Goal: Task Accomplishment & Management: Complete application form

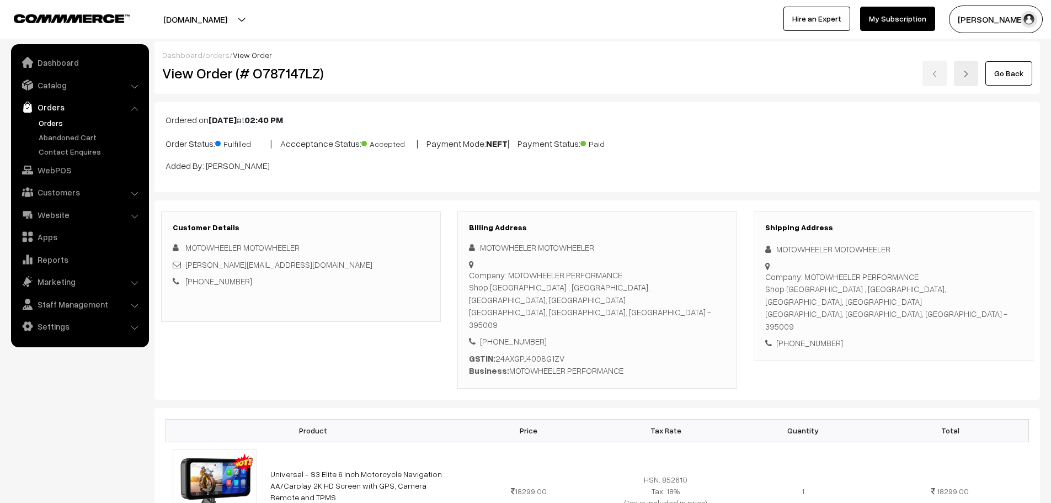
scroll to position [331, 0]
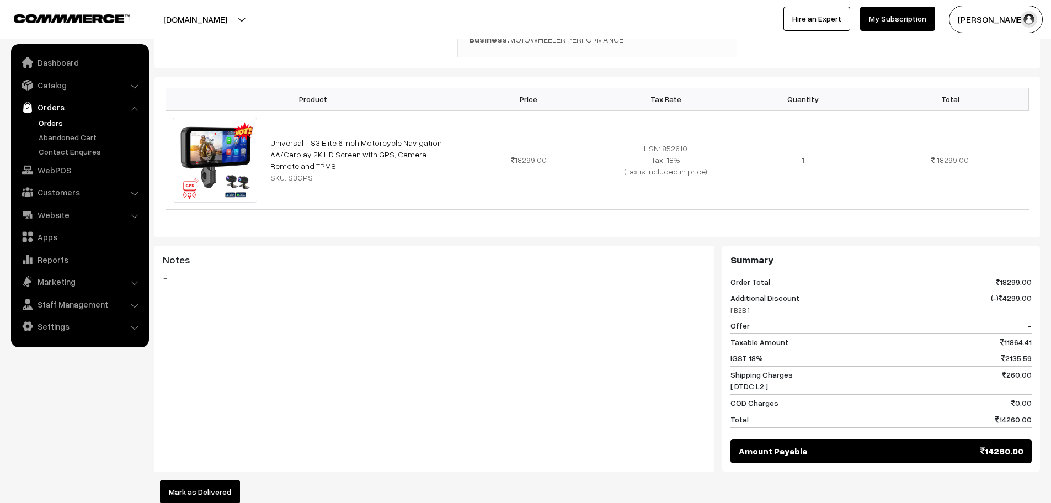
drag, startPoint x: 0, startPoint y: 0, endPoint x: 31, endPoint y: 123, distance: 127.0
click at [31, 123] on ul "Orders" at bounding box center [80, 137] width 132 height 40
click at [60, 129] on ul "Orders" at bounding box center [80, 137] width 132 height 40
click at [54, 127] on link "Orders" at bounding box center [90, 123] width 109 height 12
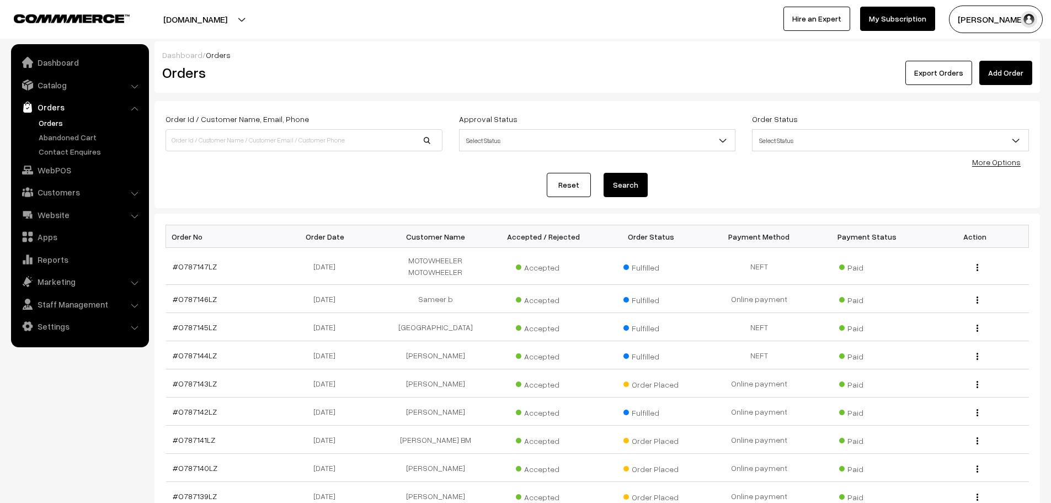
click at [1014, 71] on link "Add Order" at bounding box center [1005, 73] width 53 height 24
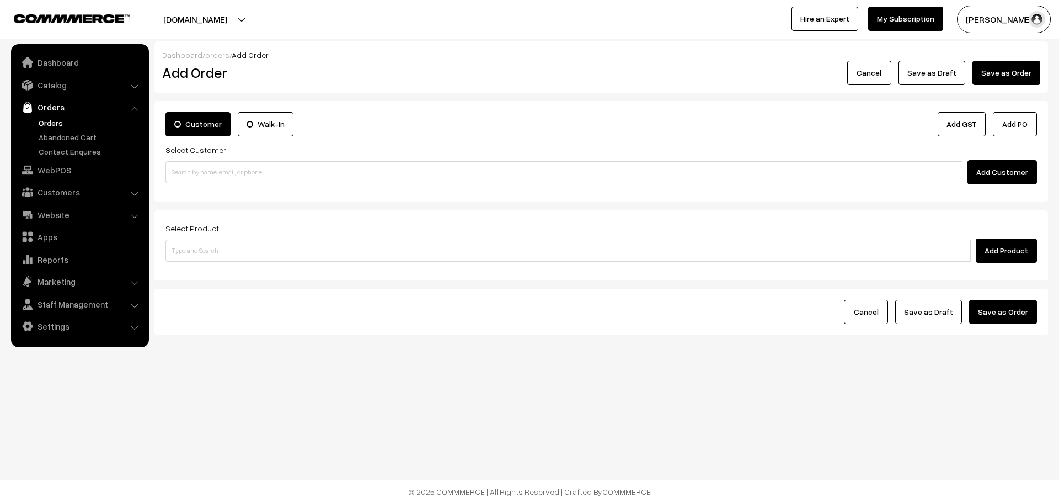
click at [369, 156] on div "Select Customer Add Customer" at bounding box center [602, 163] width 872 height 41
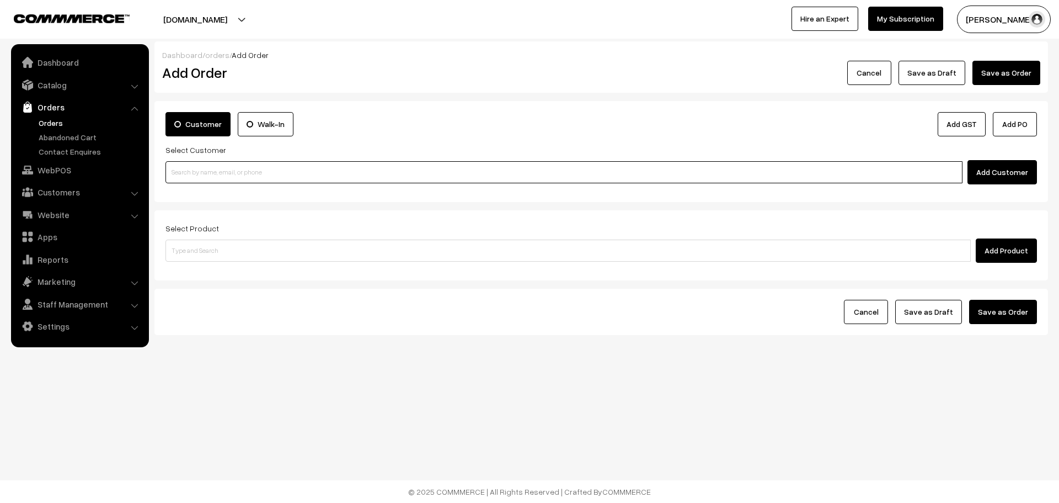
click at [370, 170] on input at bounding box center [564, 172] width 797 height 22
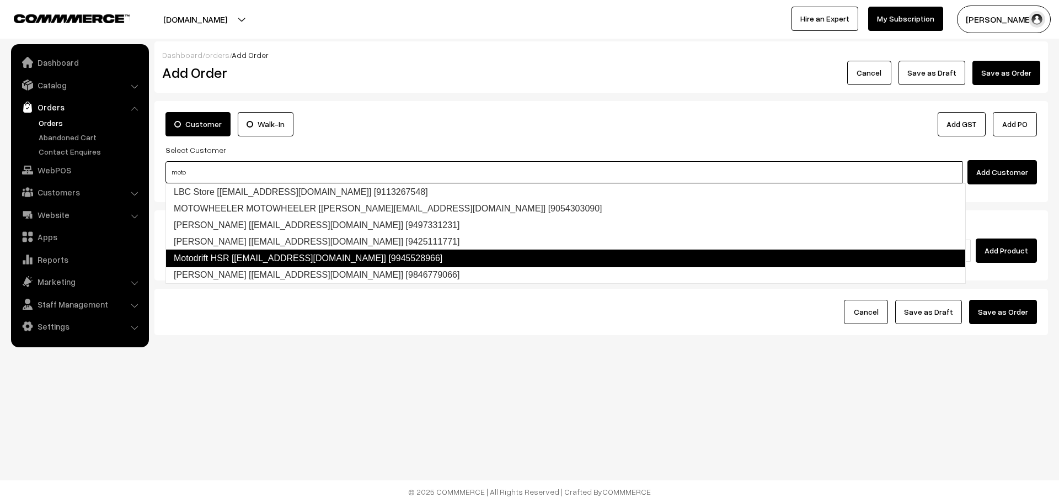
click at [314, 259] on link "Motodrift HSR [accounts@motodrift.co.in] [9945528966]" at bounding box center [566, 258] width 800 height 18
type input "moto"
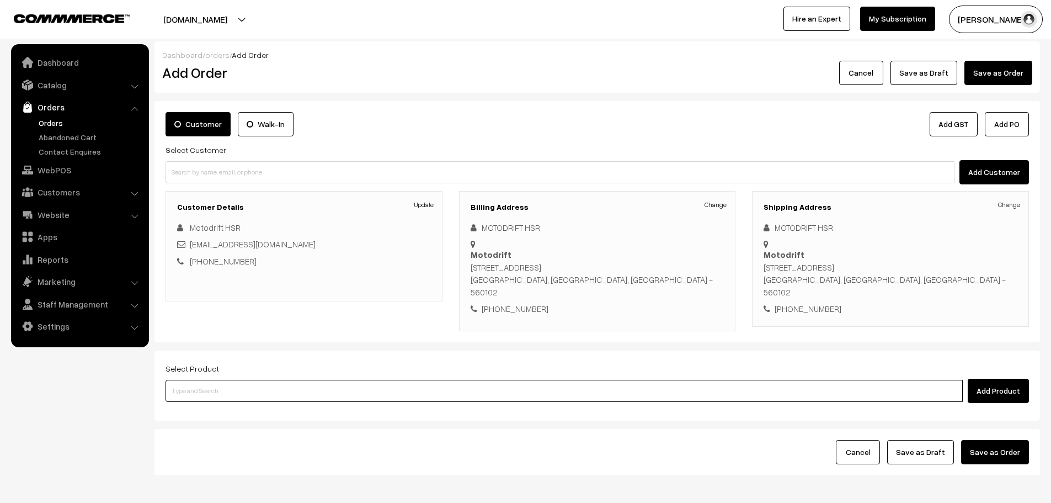
click at [263, 380] on input at bounding box center [564, 391] width 797 height 22
type input "repair"
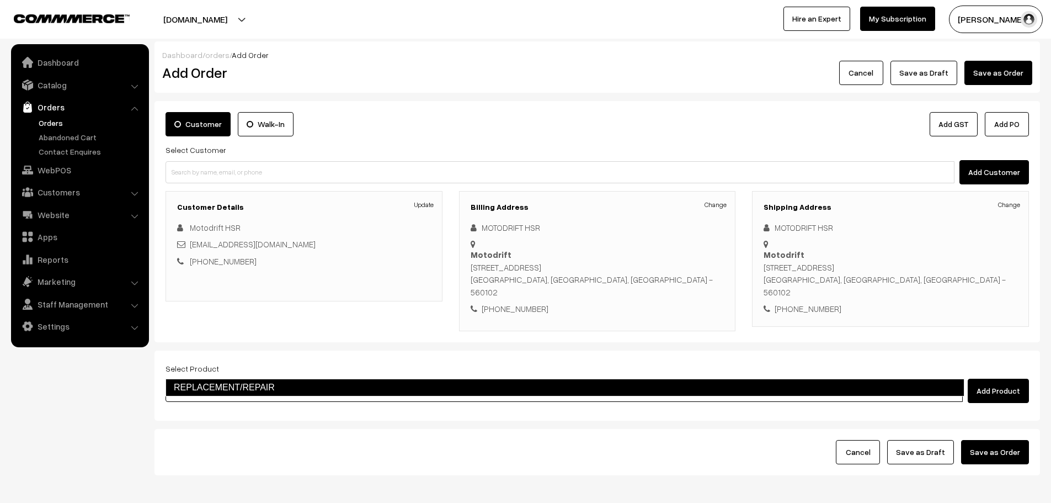
click at [256, 396] on li "REPLACEMENT/REPAIR" at bounding box center [565, 387] width 798 height 18
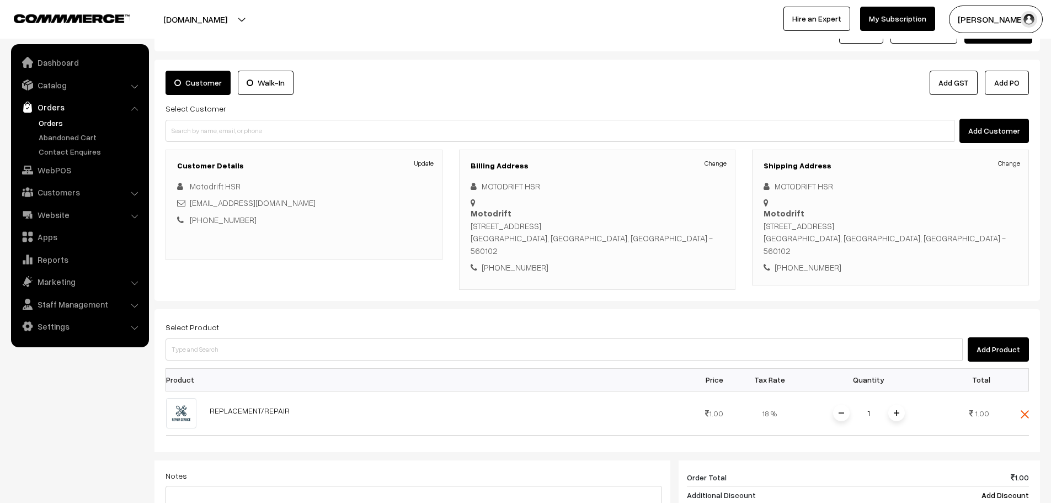
scroll to position [221, 0]
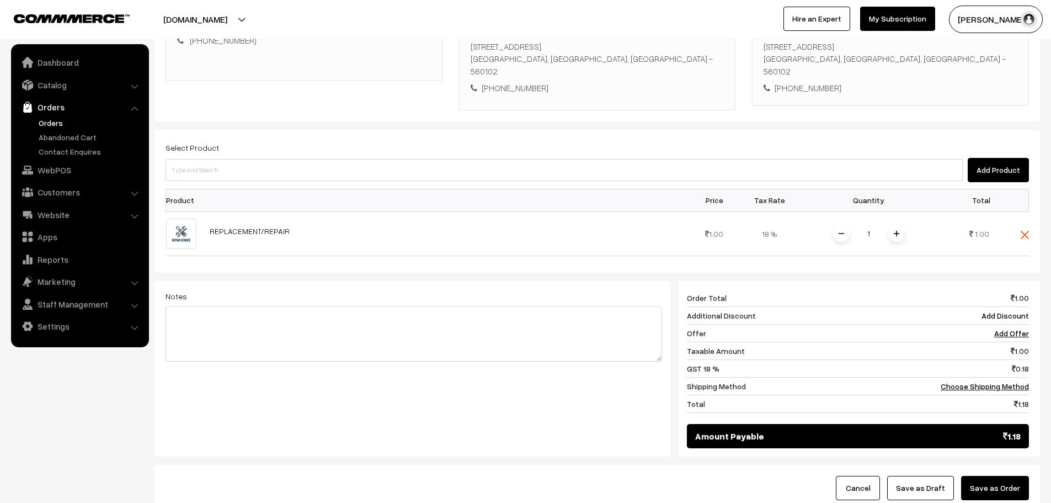
click at [245, 289] on div "Notes" at bounding box center [414, 325] width 497 height 72
click at [233, 310] on textarea at bounding box center [414, 333] width 497 height 55
type textarea "S3 Elite OLD Repair"
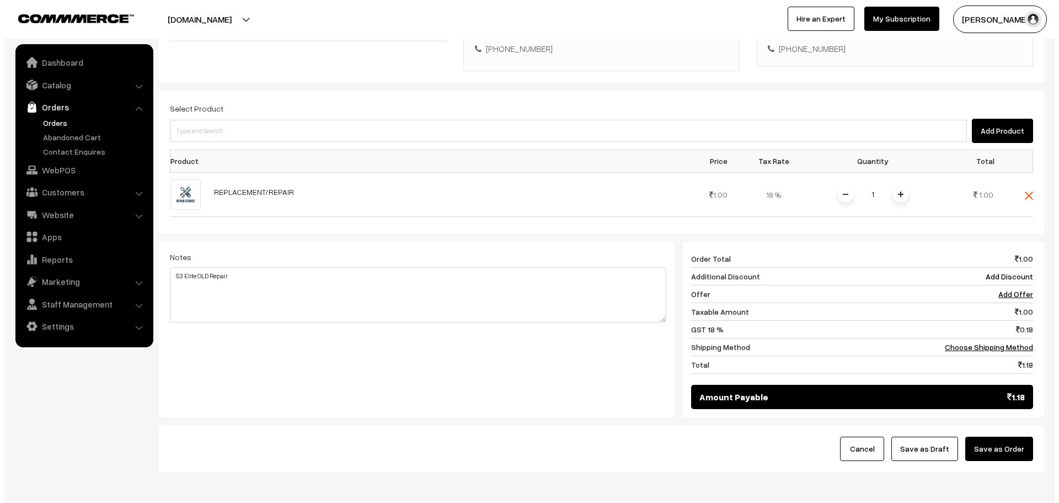
scroll to position [286, 0]
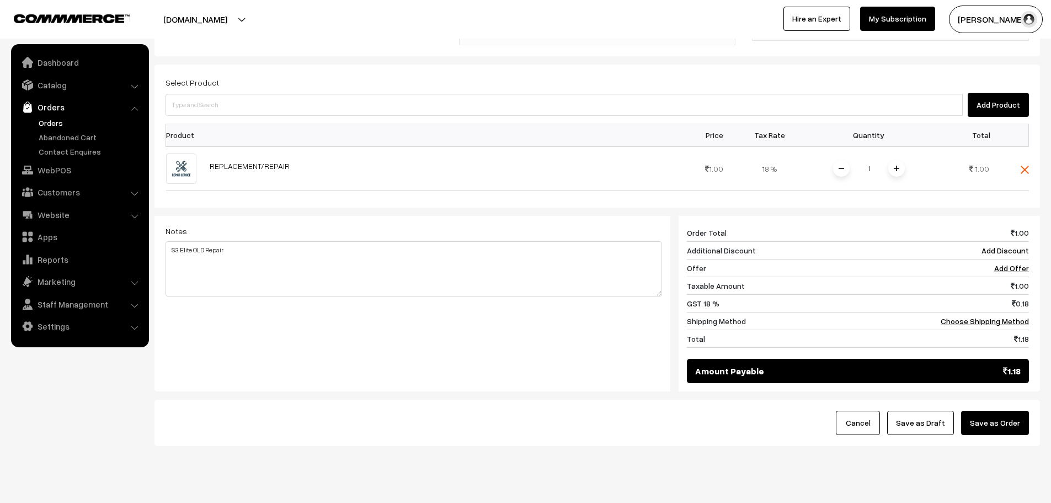
click at [1002, 399] on div "Cancel Save as Draft Save as Order" at bounding box center [596, 422] width 885 height 46
click at [1003, 410] on button "Save as Order" at bounding box center [995, 422] width 68 height 24
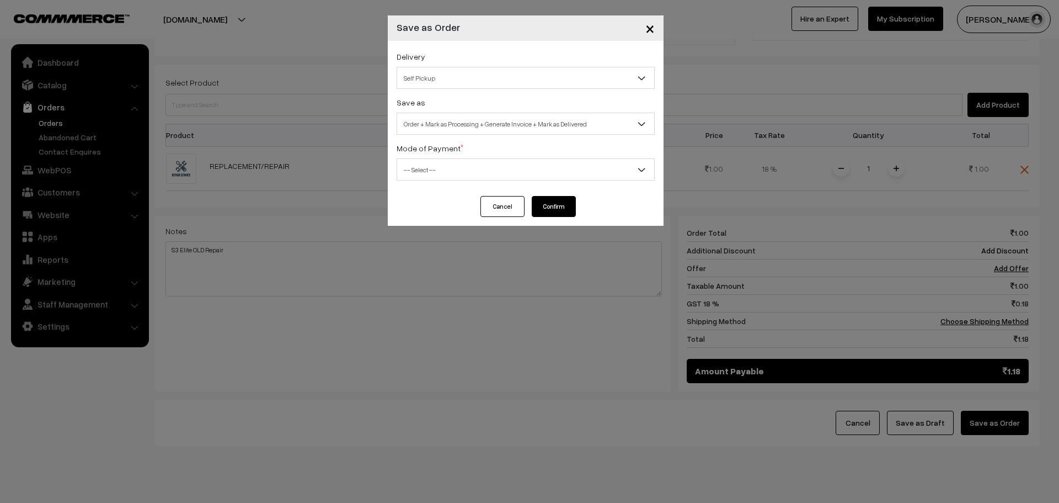
click at [451, 79] on span "Self Pickup" at bounding box center [525, 77] width 257 height 19
click at [437, 134] on span "Order + Mark as Processing + Generate Invoice + Mark as Delivered" at bounding box center [526, 124] width 258 height 22
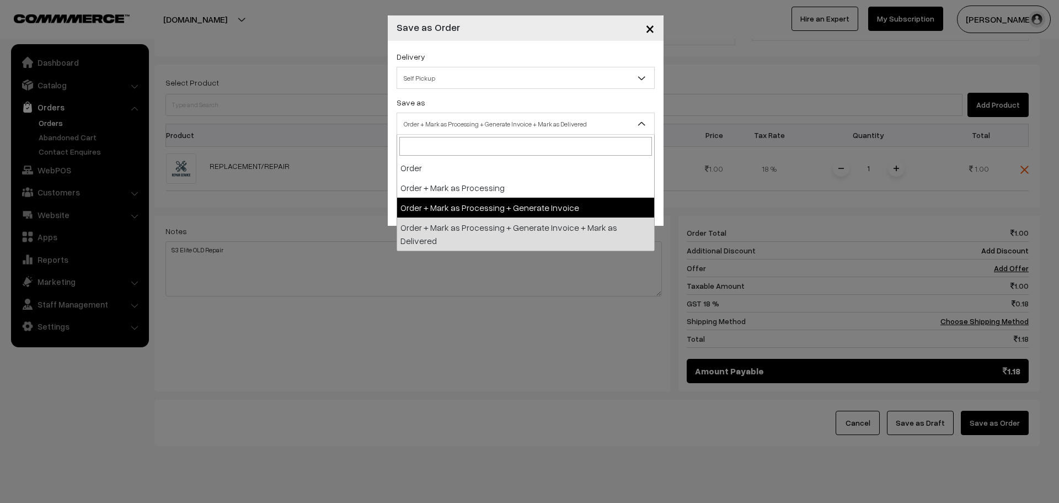
select select "3"
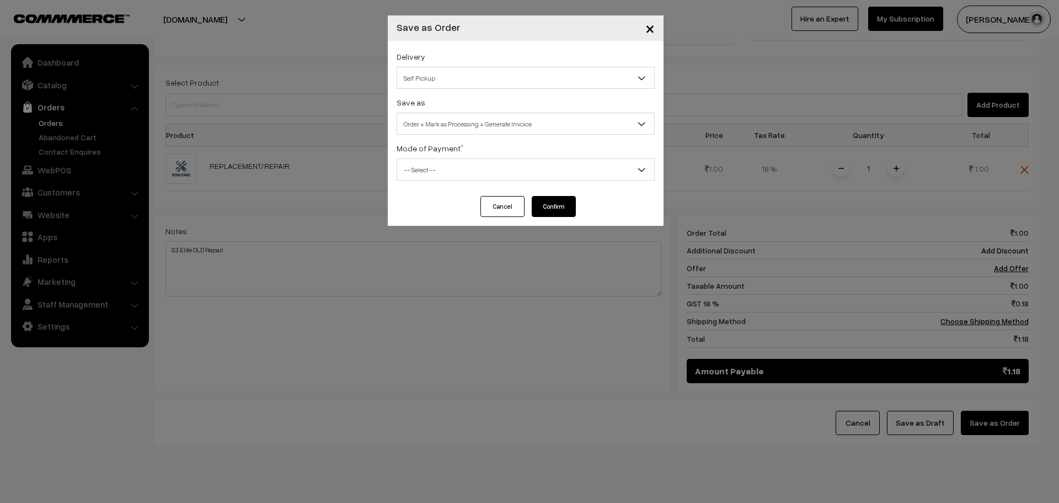
click at [436, 185] on div "Delivery Self Pickup BueDart AIR (₹360) (1 - 3 Business Days) DTDC L2 (₹260) (2…" at bounding box center [526, 118] width 276 height 155
click at [440, 158] on div "Mode of Payment * -- Select -- COD Cash Cheque NEFT Online Payment DD Others --…" at bounding box center [526, 160] width 258 height 39
click at [444, 168] on span "-- Select --" at bounding box center [525, 169] width 257 height 19
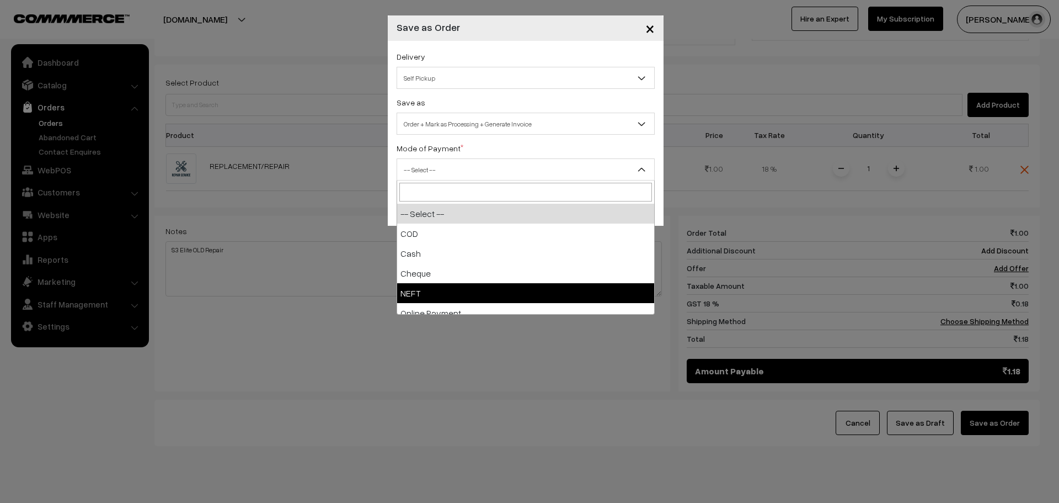
select select "4"
checkbox input "true"
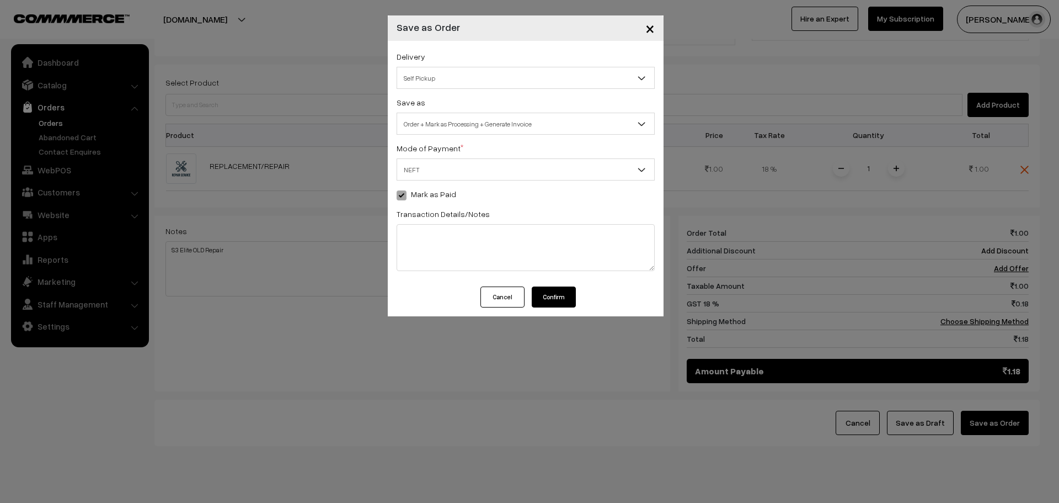
click at [560, 297] on button "Confirm" at bounding box center [554, 296] width 44 height 21
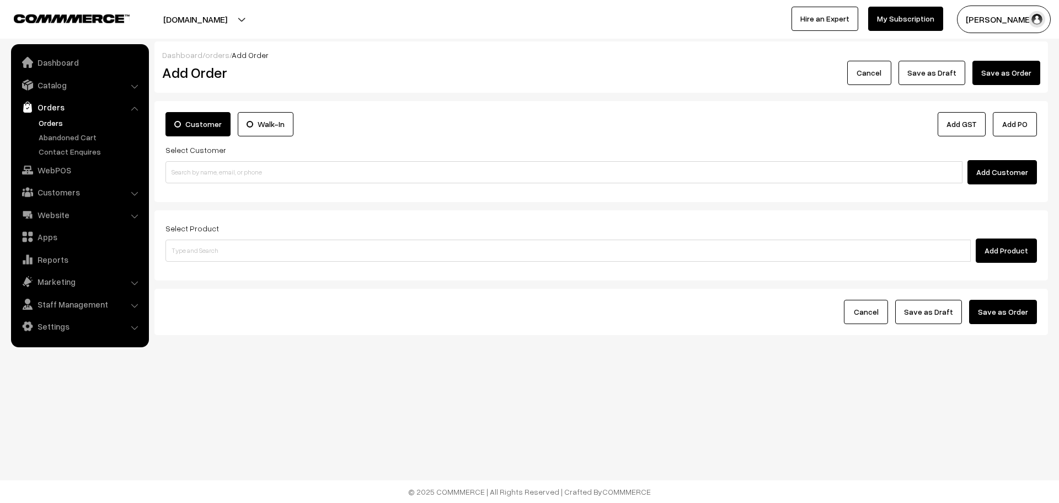
click at [52, 119] on link "Orders" at bounding box center [90, 123] width 109 height 12
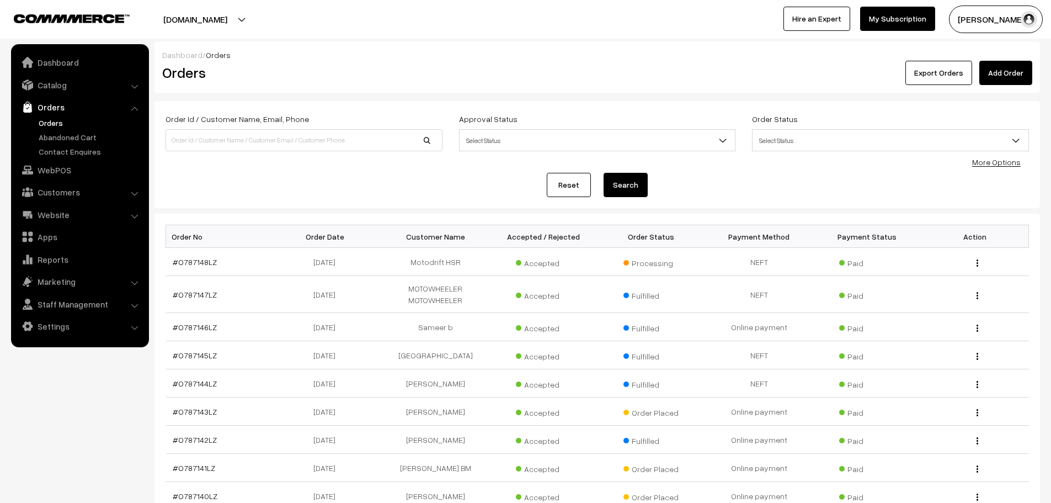
click at [1018, 77] on link "Add Order" at bounding box center [1005, 73] width 53 height 24
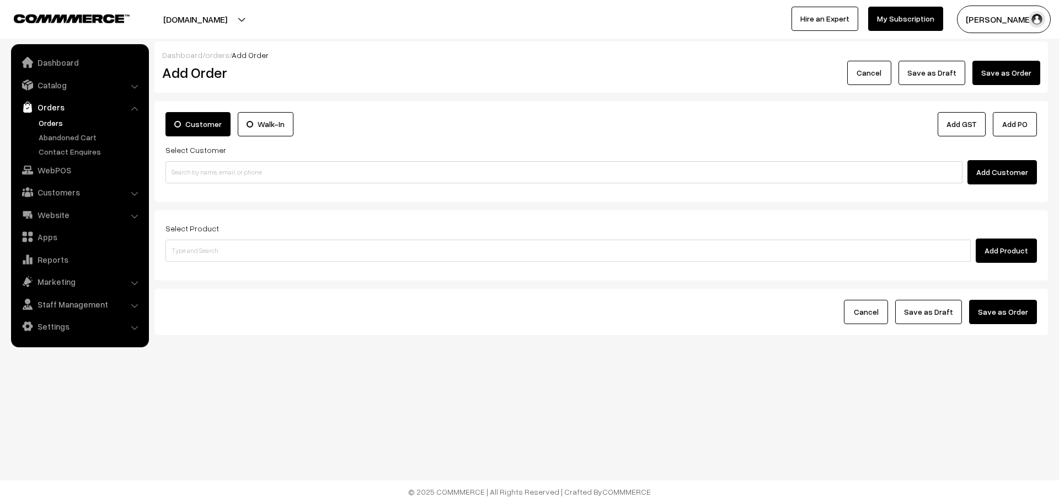
click at [312, 177] on input at bounding box center [564, 172] width 797 height 22
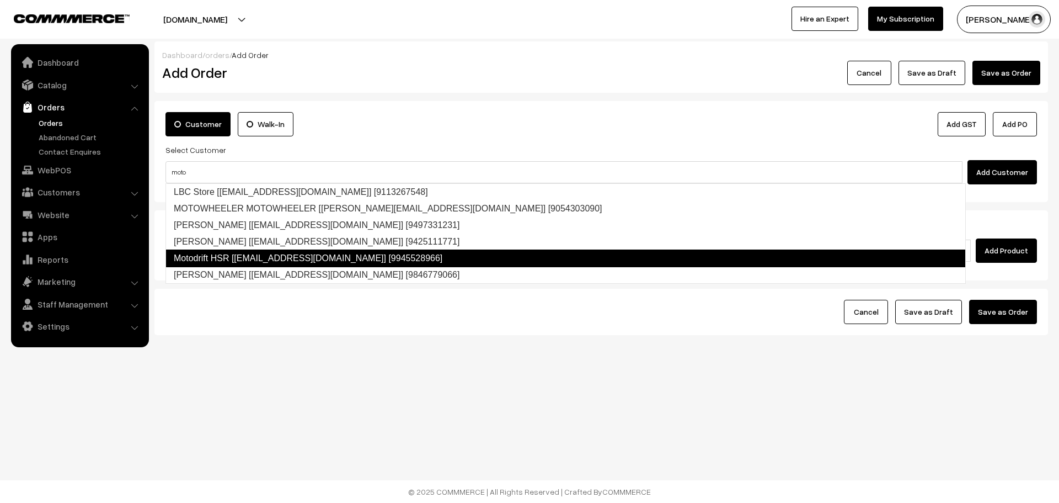
click at [304, 259] on link "Motodrift HSR [accounts@motodrift.co.in] [9945528966]" at bounding box center [566, 258] width 800 height 18
type input "moto"
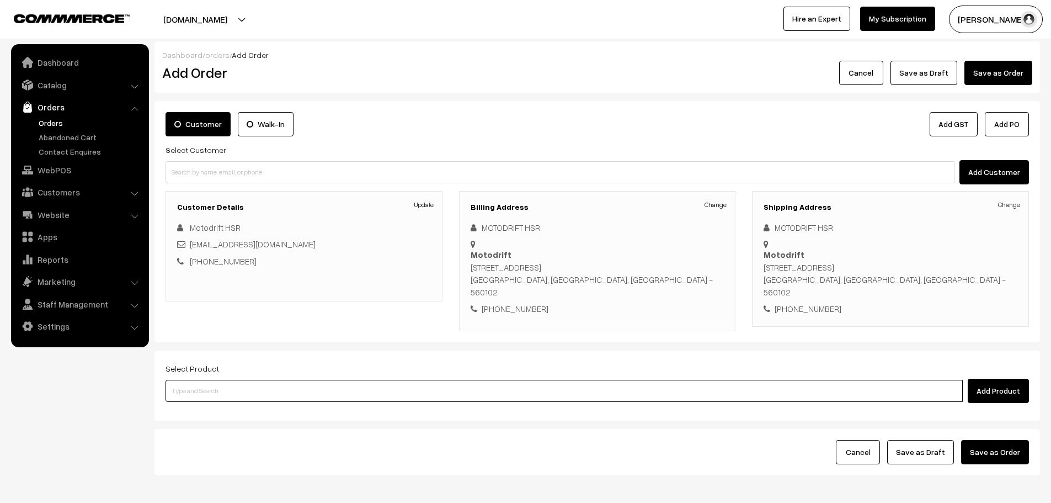
click at [275, 380] on input at bounding box center [564, 391] width 797 height 22
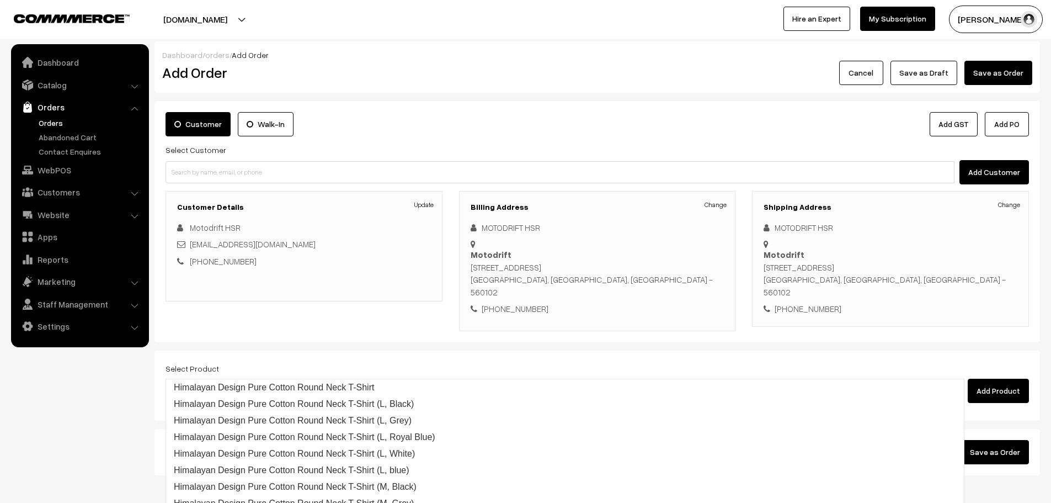
type input "repair"
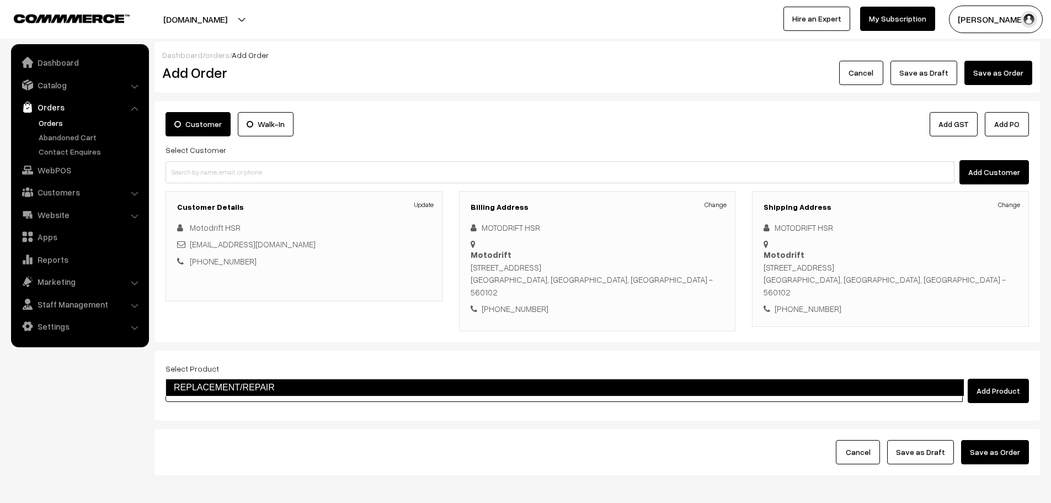
click at [323, 386] on link "REPLACEMENT/REPAIR" at bounding box center [565, 387] width 799 height 18
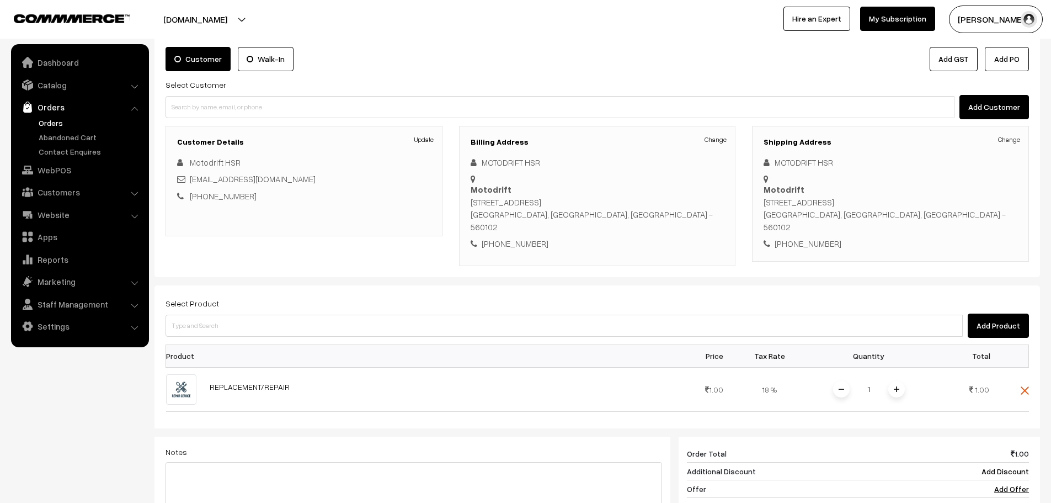
scroll to position [166, 0]
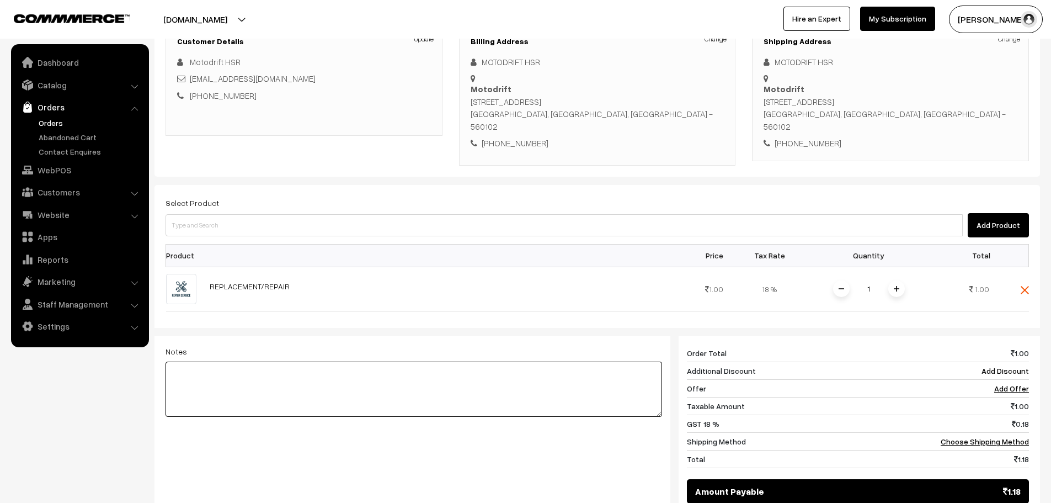
click at [256, 380] on textarea at bounding box center [414, 388] width 497 height 55
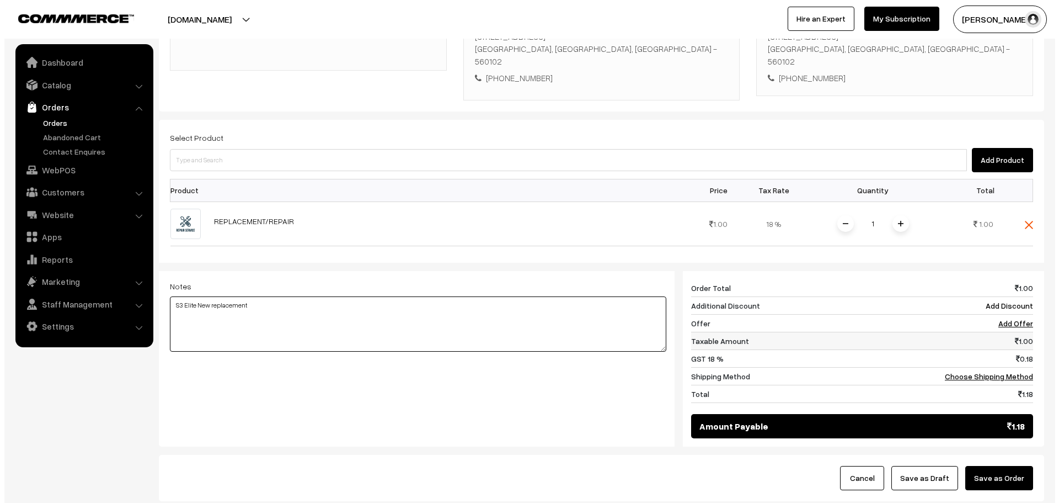
scroll to position [286, 0]
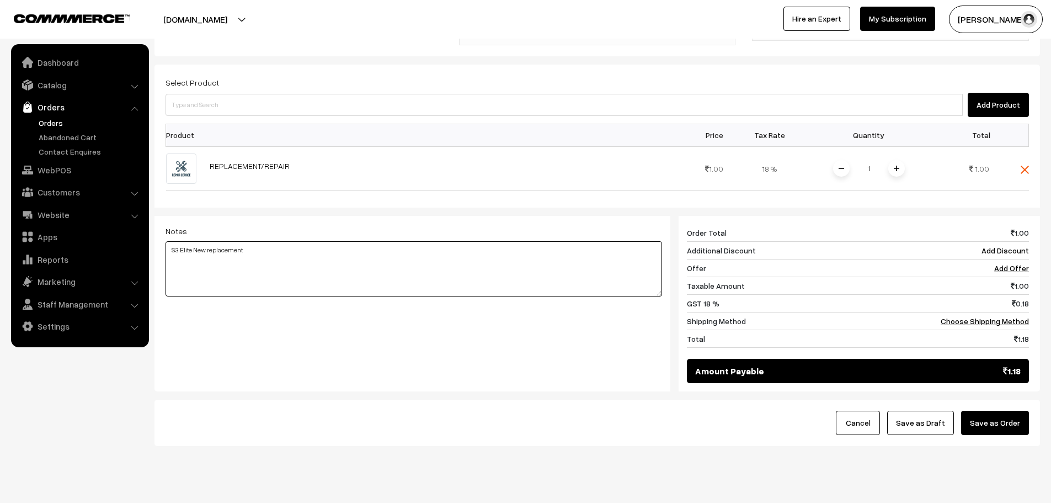
type textarea "S3 Elite New replacement"
click at [996, 410] on button "Save as Order" at bounding box center [995, 422] width 68 height 24
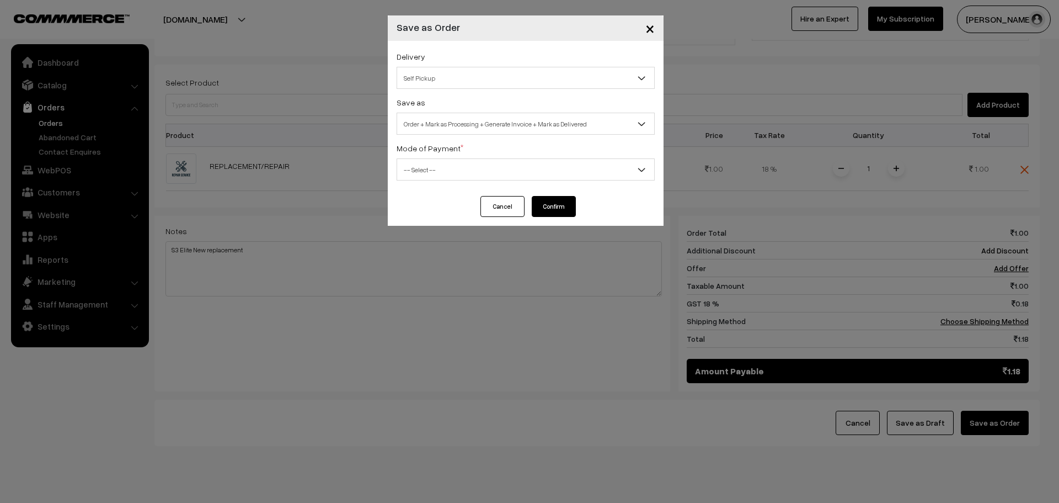
click at [456, 120] on span "Order + Mark as Processing + Generate Invoice + Mark as Delivered" at bounding box center [525, 123] width 257 height 19
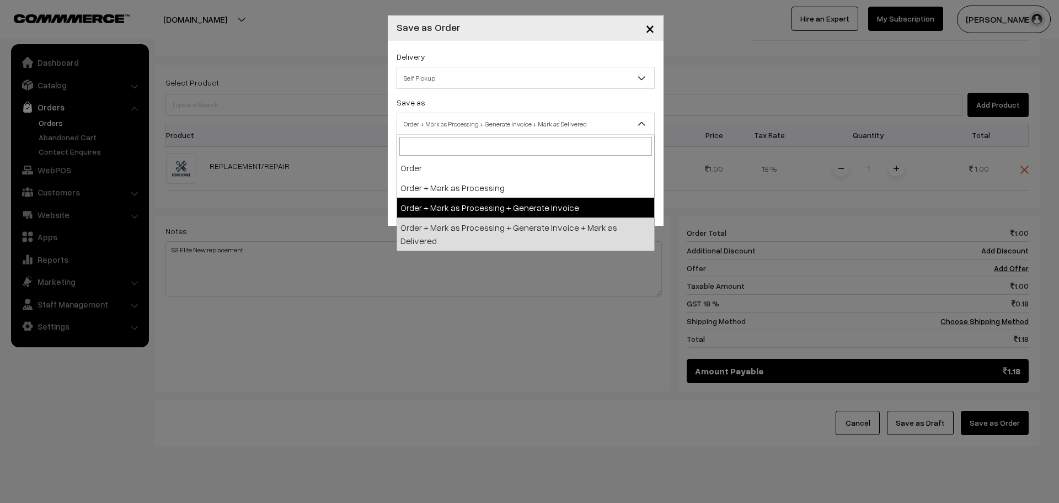
select select "3"
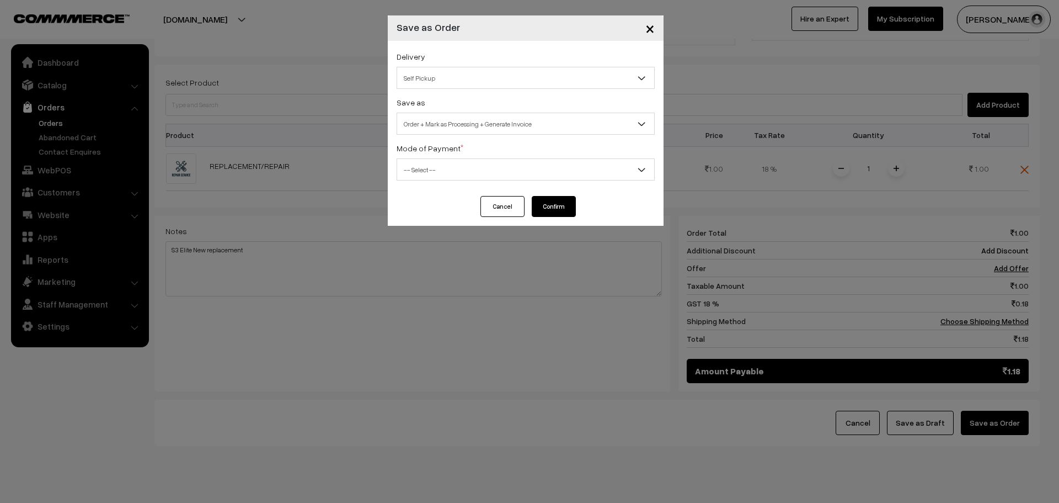
click at [453, 184] on div "Delivery Self Pickup BueDart AIR (₹360) (1 - 3 Business Days) DTDC L2 (₹260) (2…" at bounding box center [526, 118] width 276 height 155
click at [460, 165] on span "-- Select --" at bounding box center [525, 169] width 257 height 19
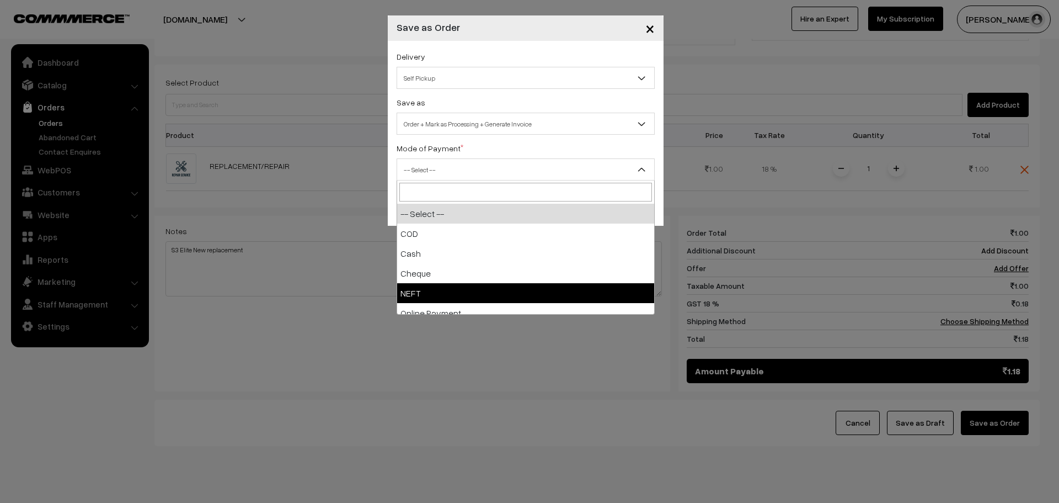
select select "4"
checkbox input "true"
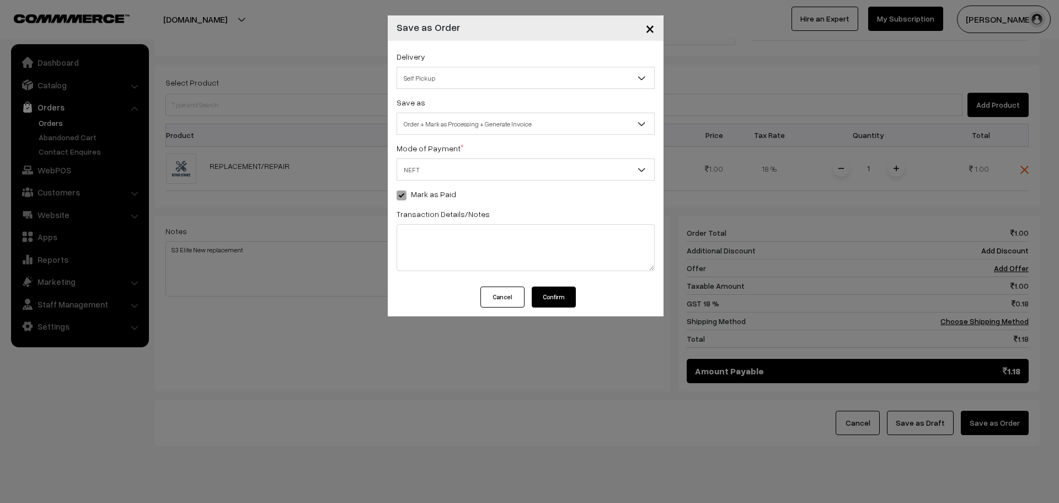
click at [560, 289] on button "Confirm" at bounding box center [554, 296] width 44 height 21
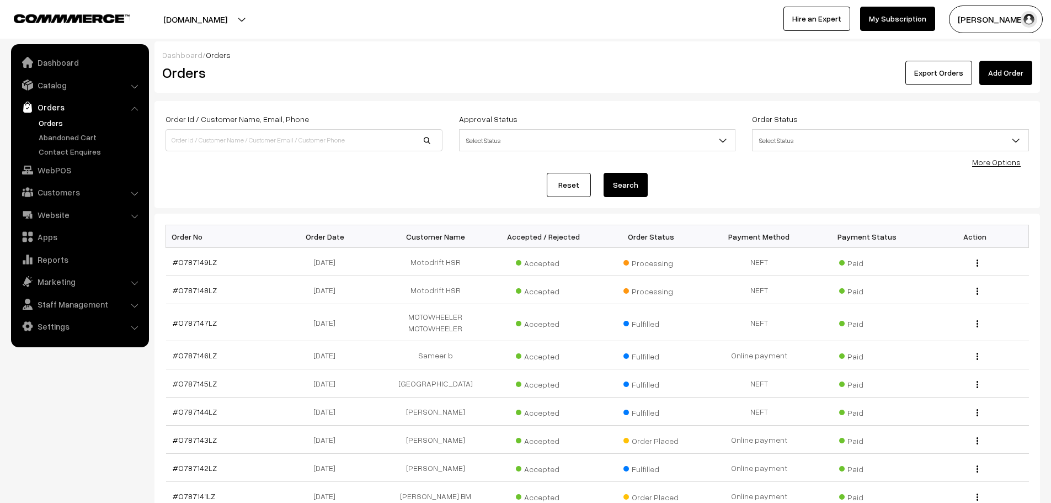
click at [996, 68] on link "Add Order" at bounding box center [1005, 73] width 53 height 24
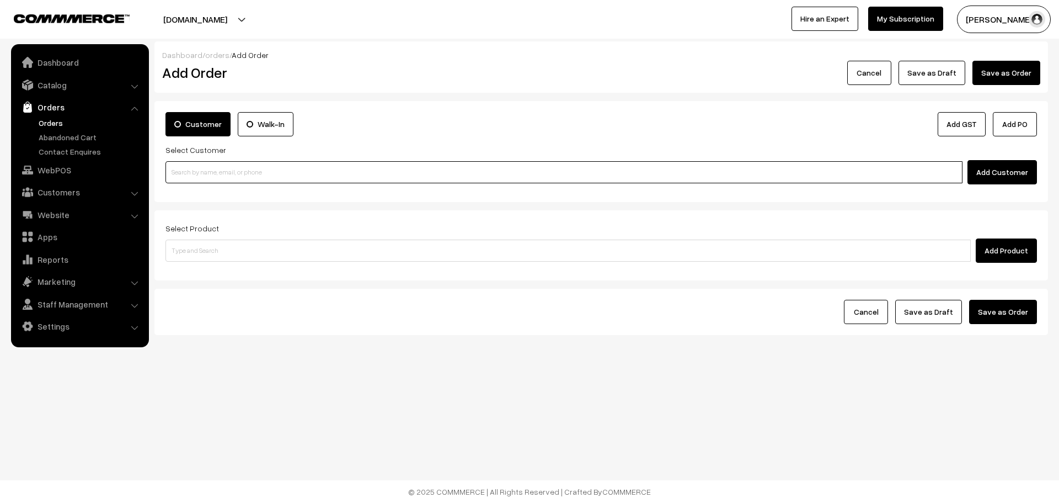
click at [307, 175] on input at bounding box center [564, 172] width 797 height 22
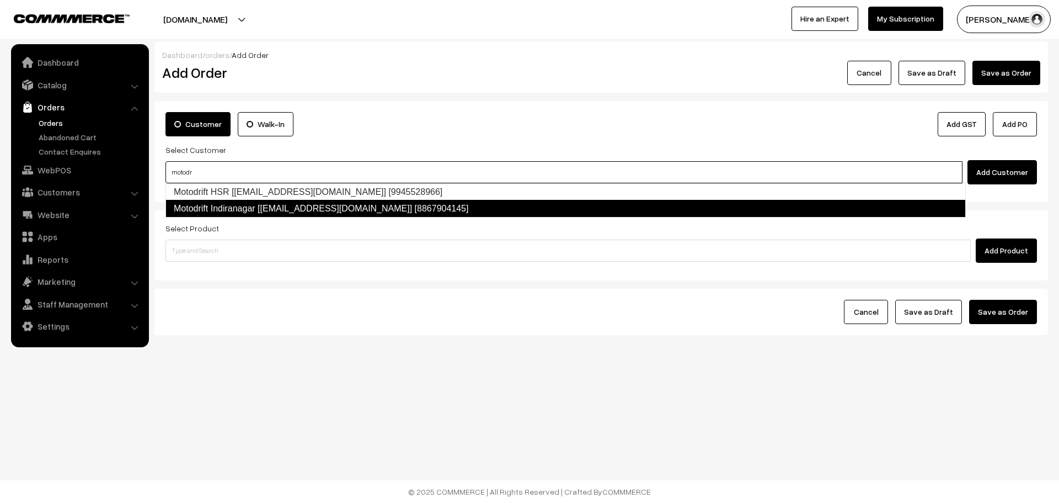
click at [232, 205] on link "Motodrift Indiranagar [Indiranagar@motodrift.co.in] [8867904145]" at bounding box center [566, 209] width 800 height 18
type input "motodr"
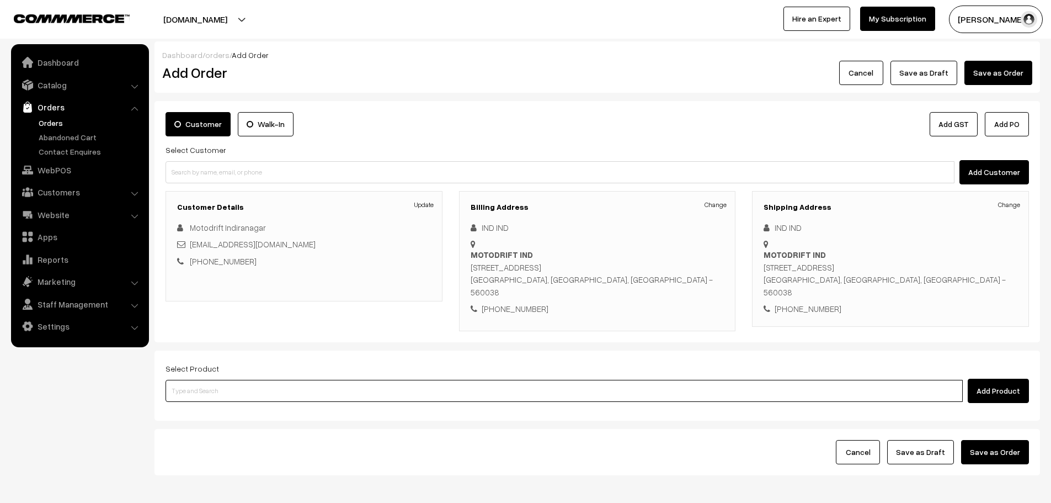
click at [226, 380] on input at bounding box center [564, 391] width 797 height 22
type input "rep"
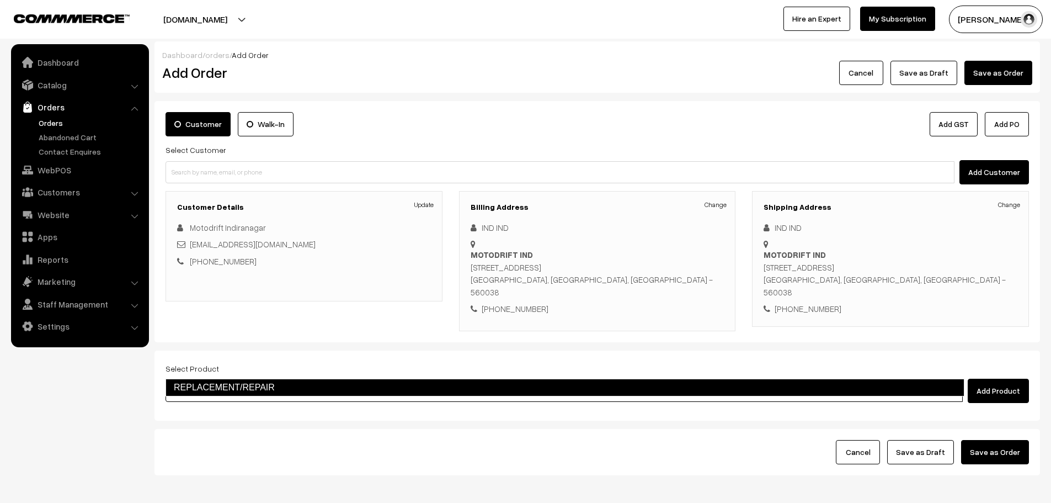
click at [240, 388] on link "REPLACEMENT/REPAIR" at bounding box center [565, 387] width 799 height 18
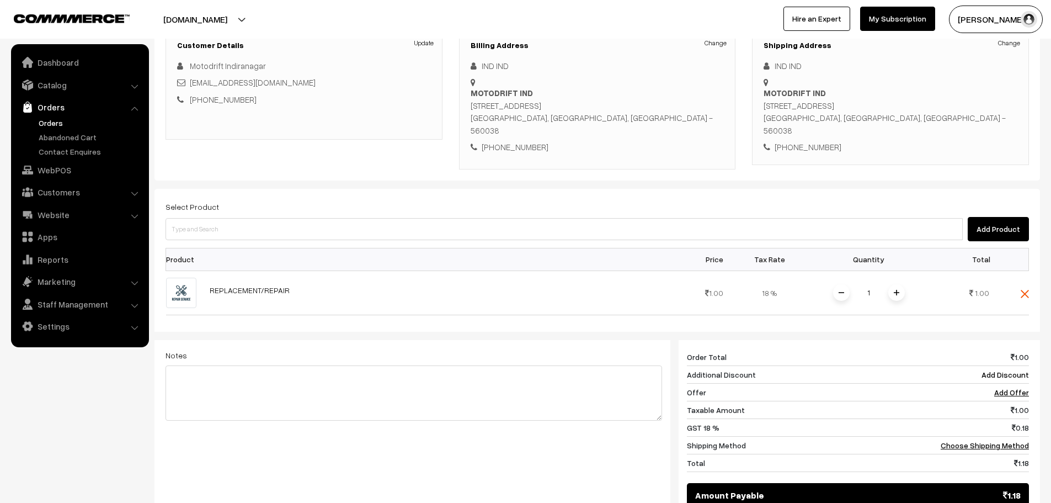
scroll to position [166, 0]
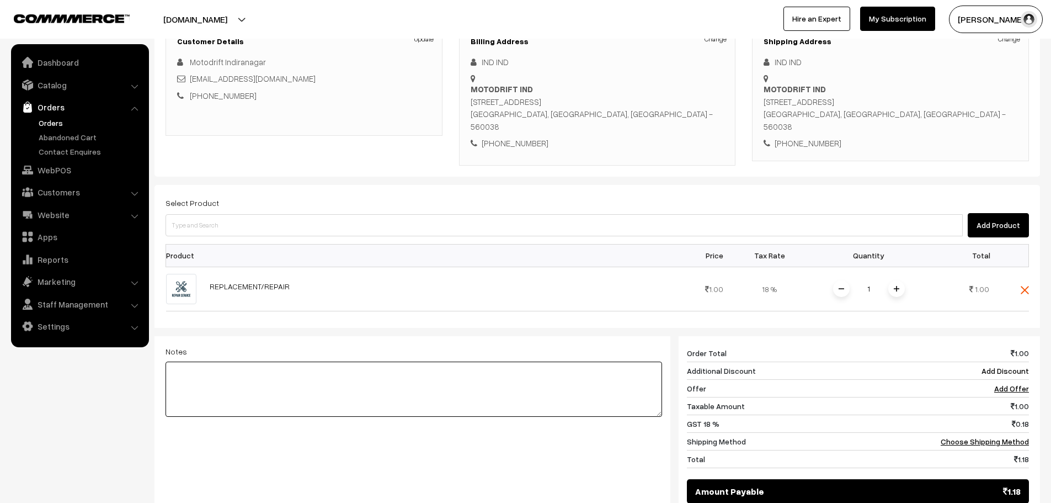
click at [235, 371] on textarea at bounding box center [414, 388] width 497 height 55
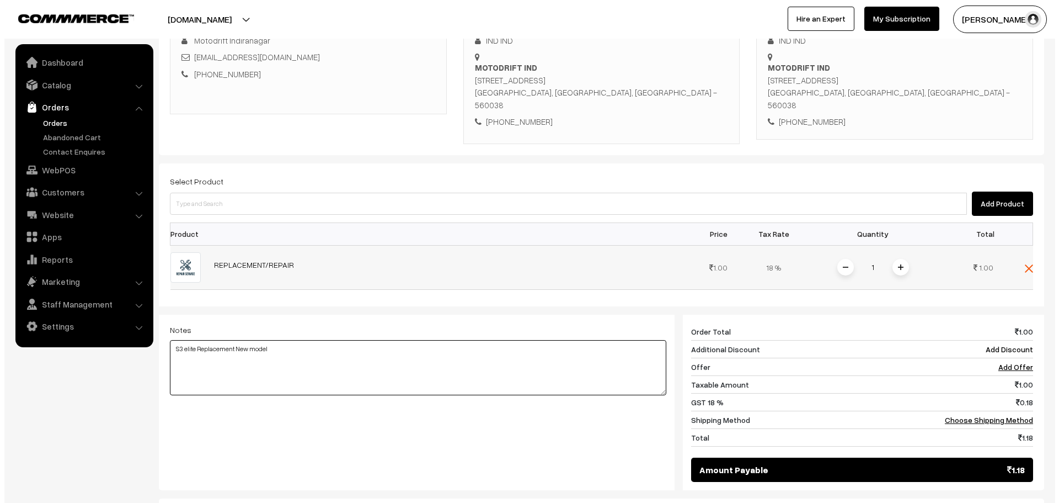
scroll to position [286, 0]
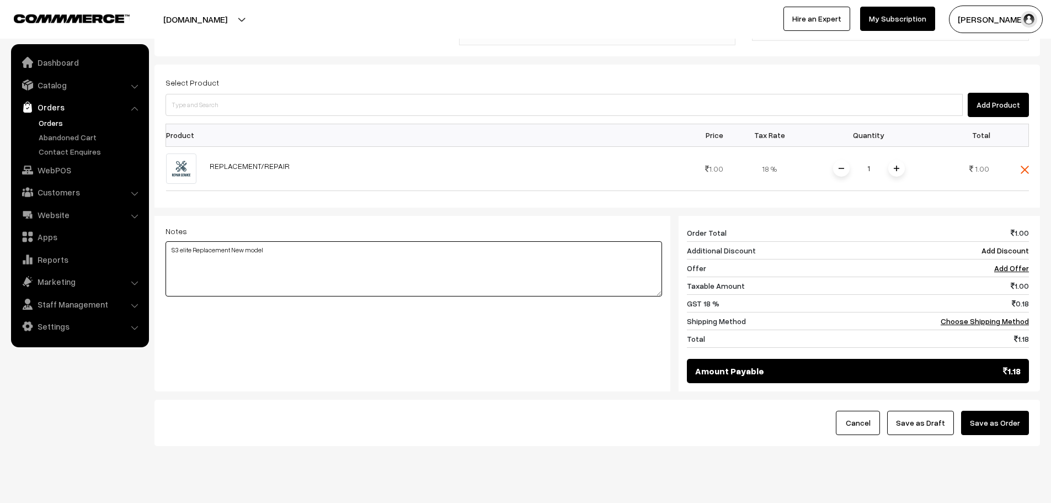
type textarea "S3 elite Replacement New model"
click at [986, 410] on button "Updating Notes…" at bounding box center [990, 422] width 78 height 24
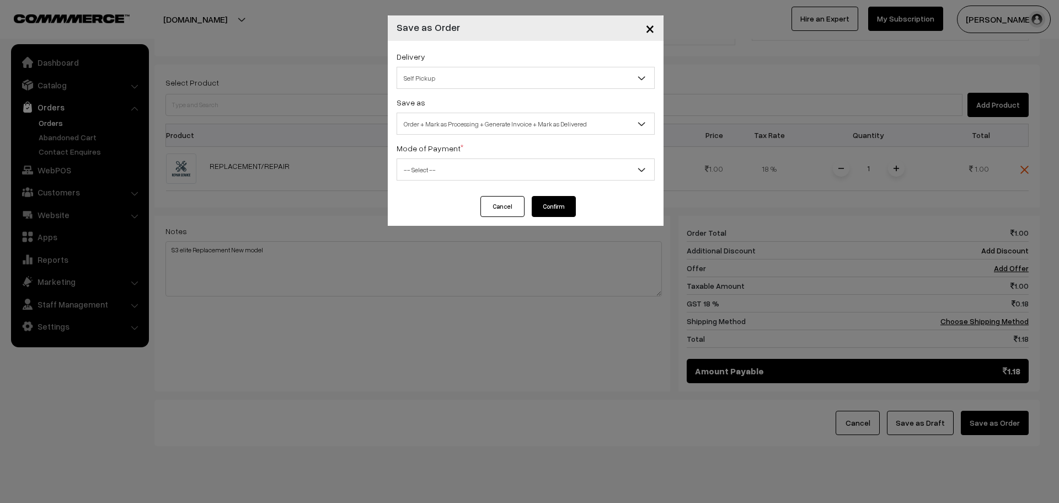
click at [489, 130] on span "Order + Mark as Processing + Generate Invoice + Mark as Delivered" at bounding box center [525, 123] width 257 height 19
click at [479, 131] on span "Order + Mark as Processing + Generate Invoice + Mark as Delivered" at bounding box center [525, 123] width 257 height 19
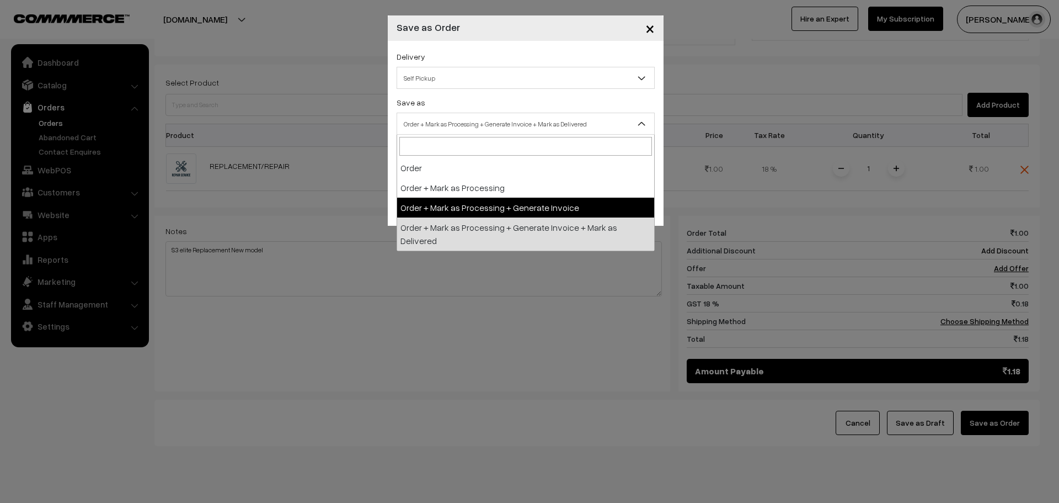
select select "3"
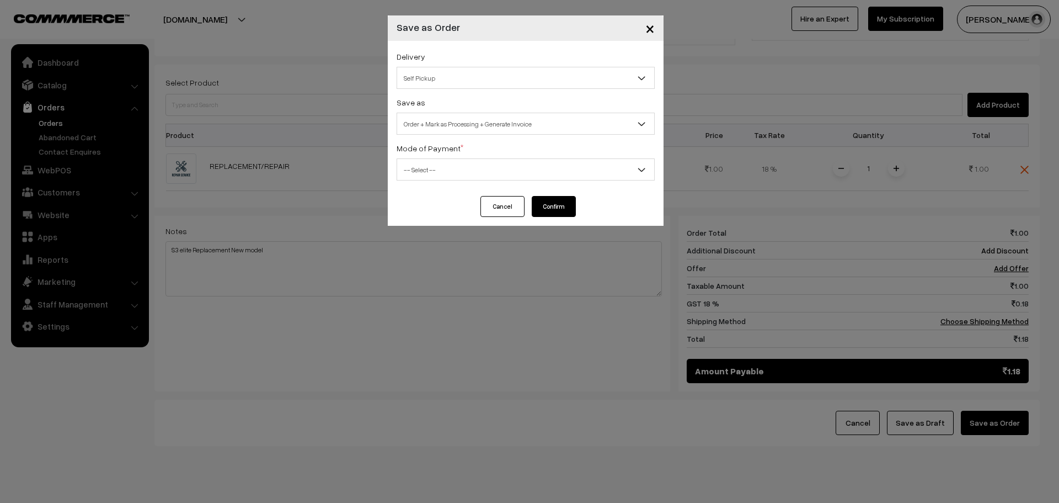
click at [468, 177] on span "-- Select --" at bounding box center [525, 169] width 257 height 19
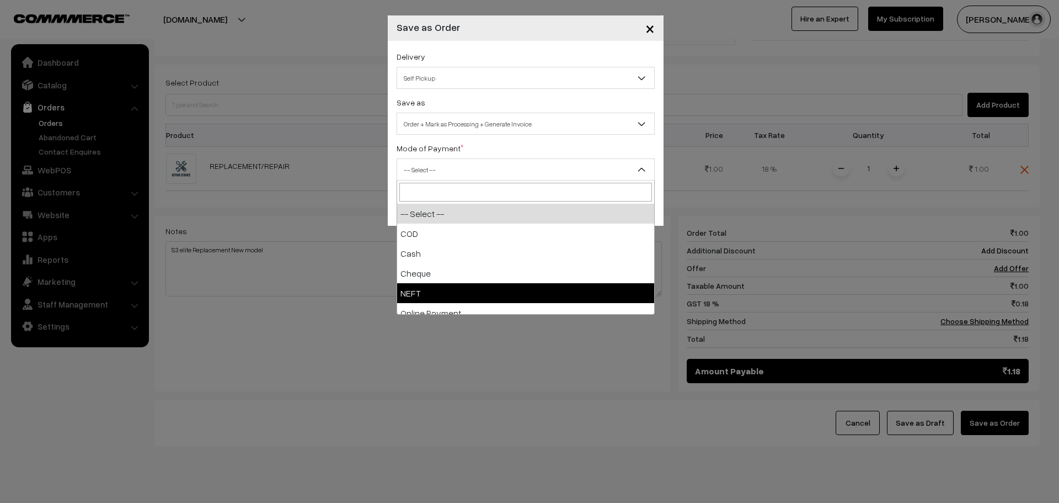
select select "4"
checkbox input "true"
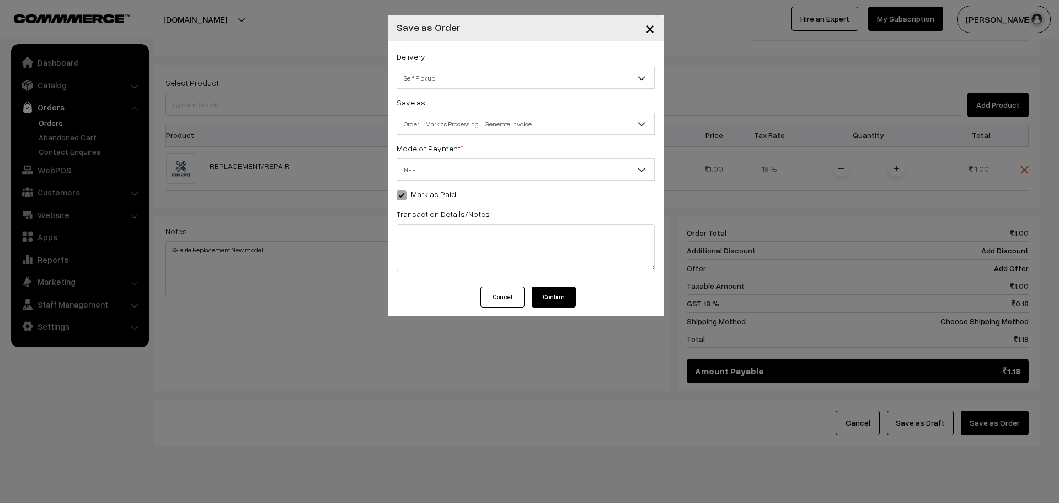
click at [548, 297] on button "Confirm" at bounding box center [554, 296] width 44 height 21
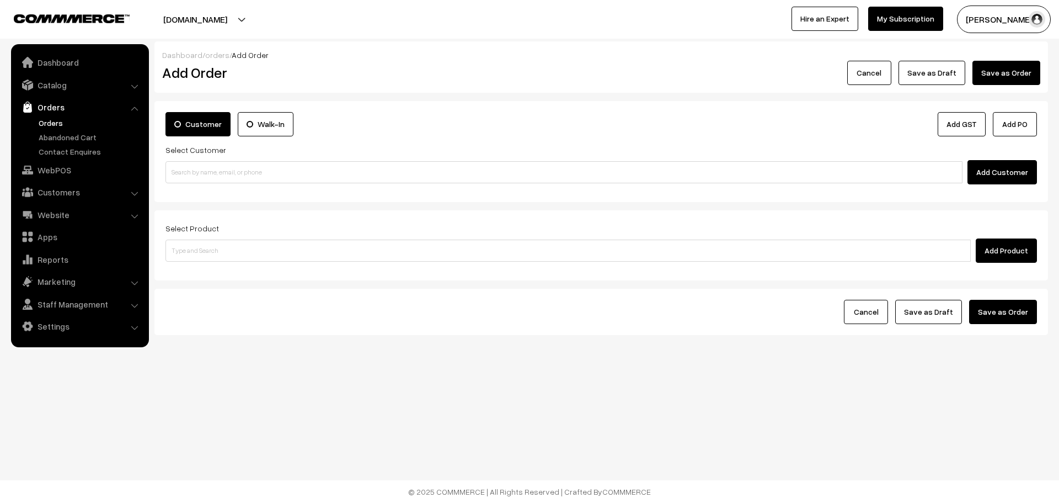
click at [49, 124] on link "Orders" at bounding box center [90, 123] width 109 height 12
